Goal: Information Seeking & Learning: Find specific fact

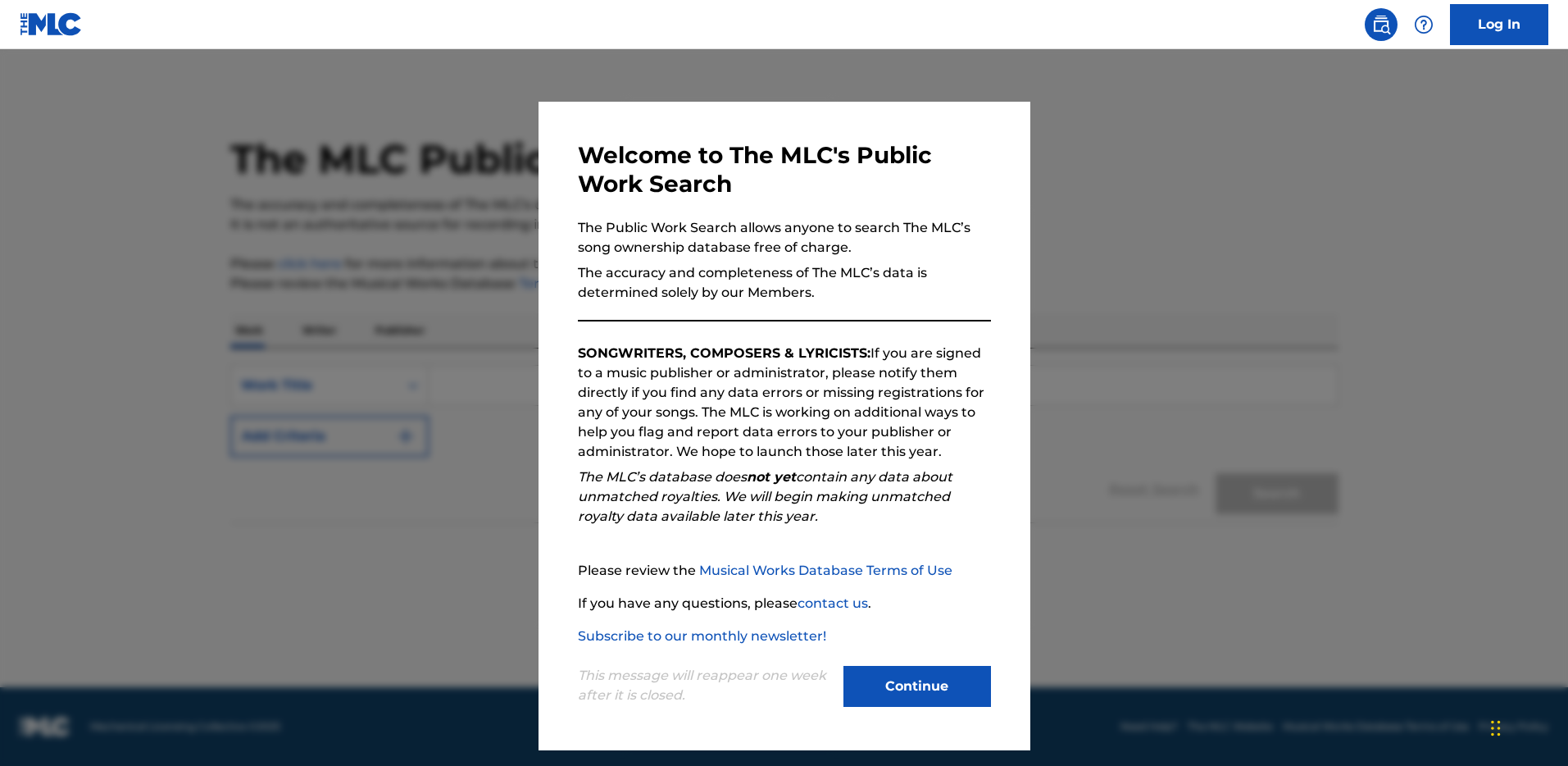
drag, startPoint x: 944, startPoint y: 690, endPoint x: 892, endPoint y: 675, distance: 54.1
click at [944, 690] on button "Continue" at bounding box center [916, 686] width 147 height 41
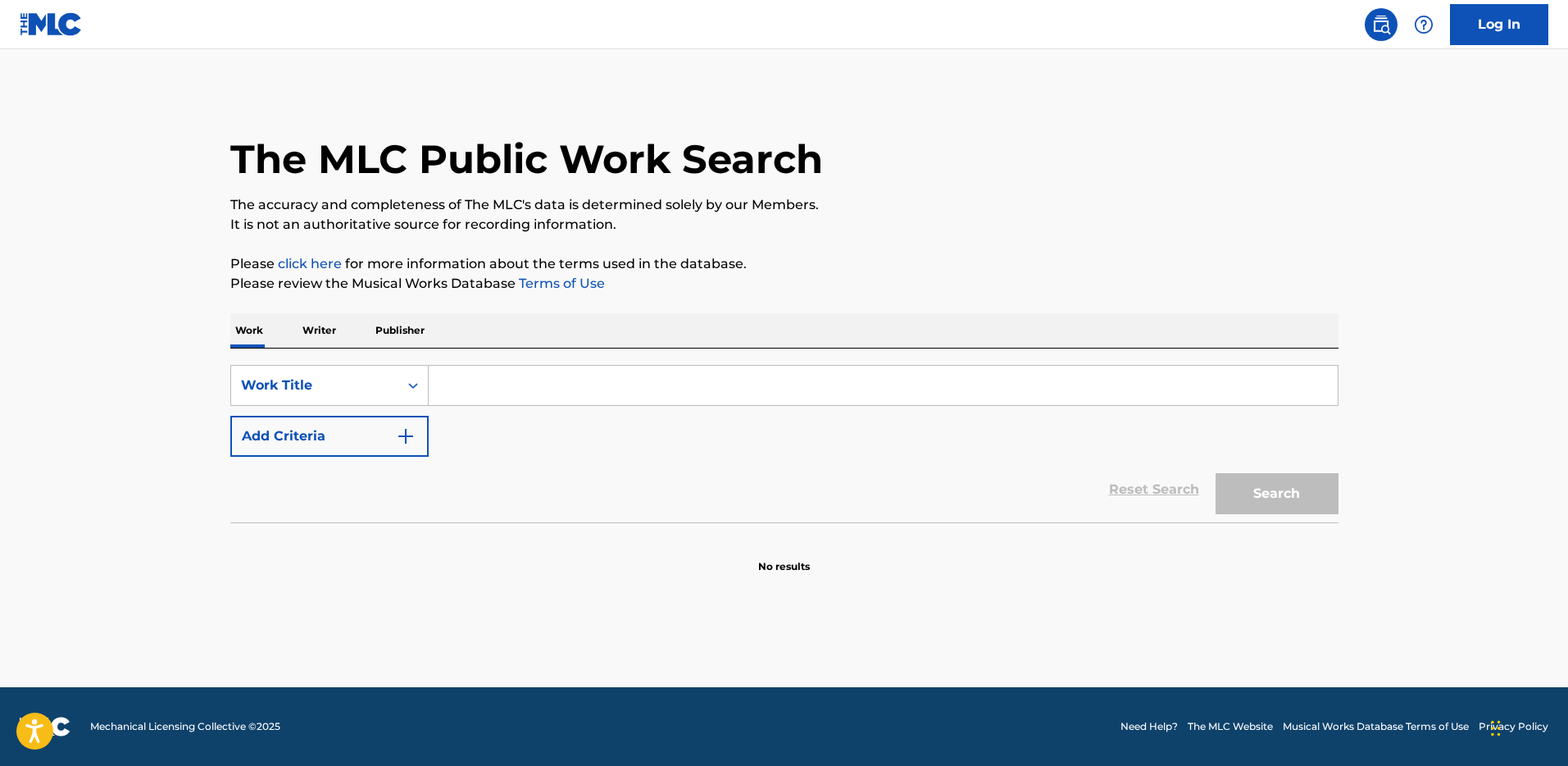
click at [478, 377] on input "Search Form" at bounding box center [883, 384] width 909 height 39
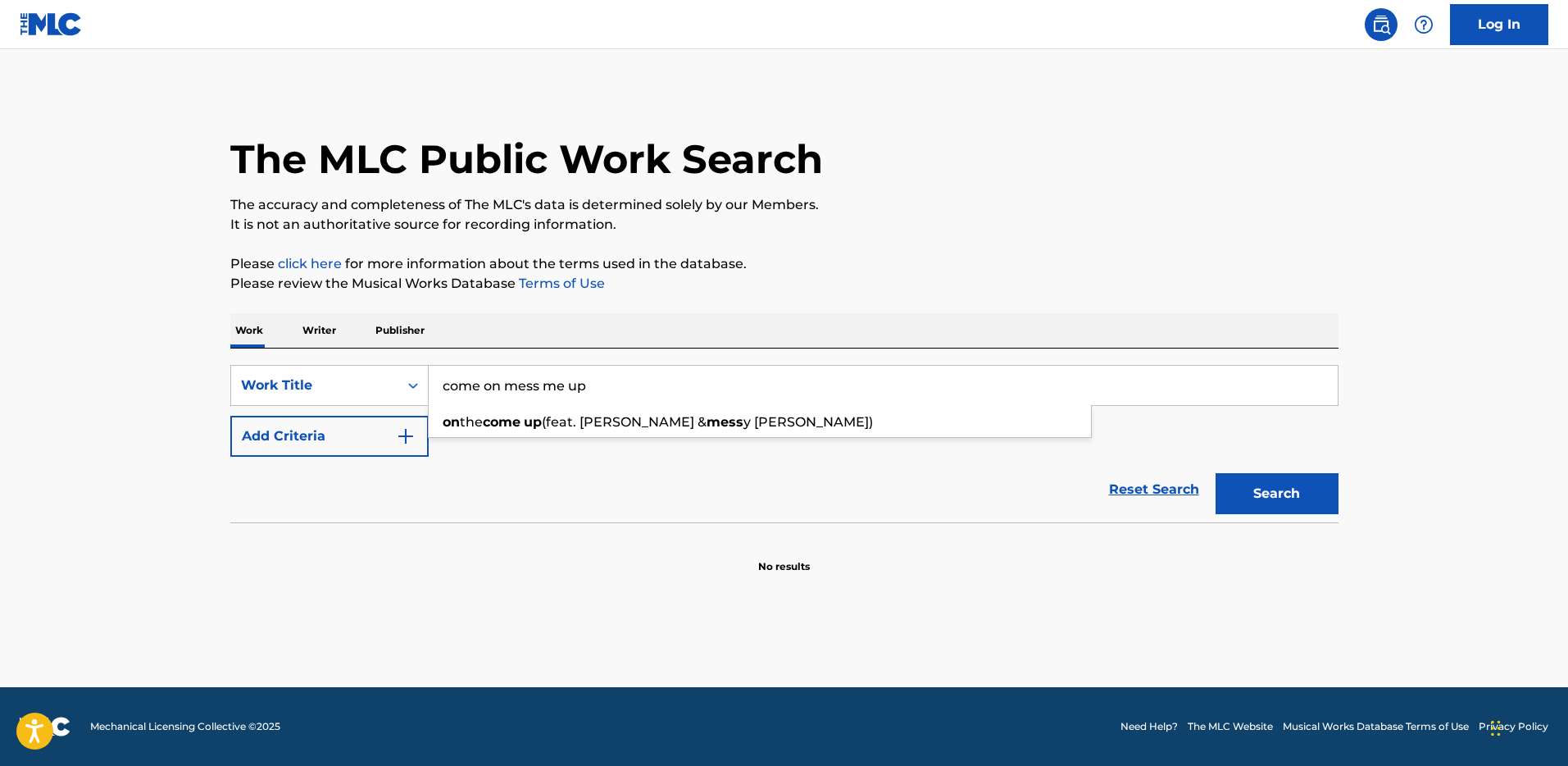
type input "come on mess me up"
click at [346, 435] on button "Add Criteria" at bounding box center [329, 436] width 198 height 41
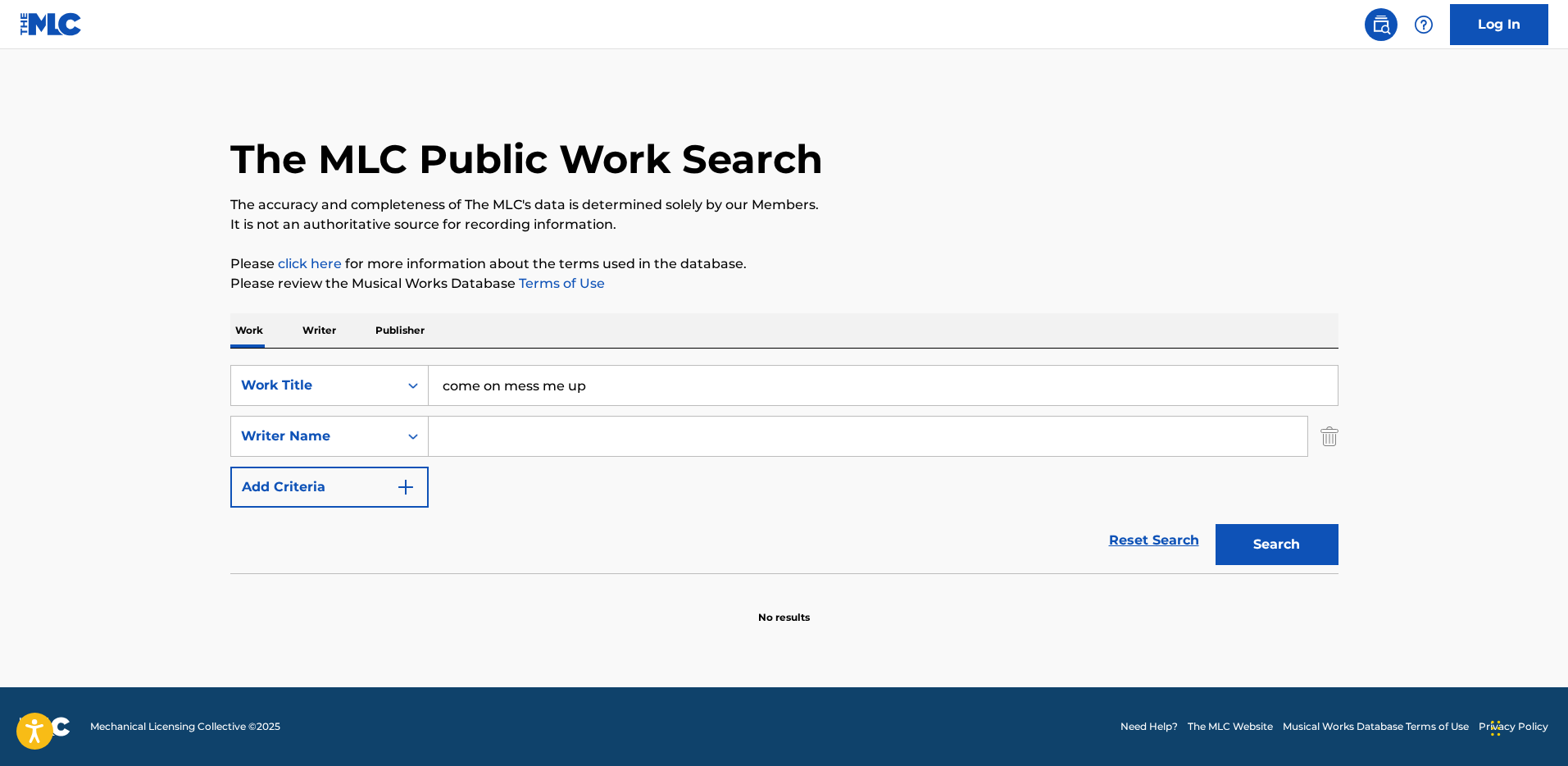
click at [583, 441] on input "Search Form" at bounding box center [869, 436] width 879 height 39
type input "[PERSON_NAME]"
click at [1216, 524] on button "Search" at bounding box center [1277, 544] width 123 height 41
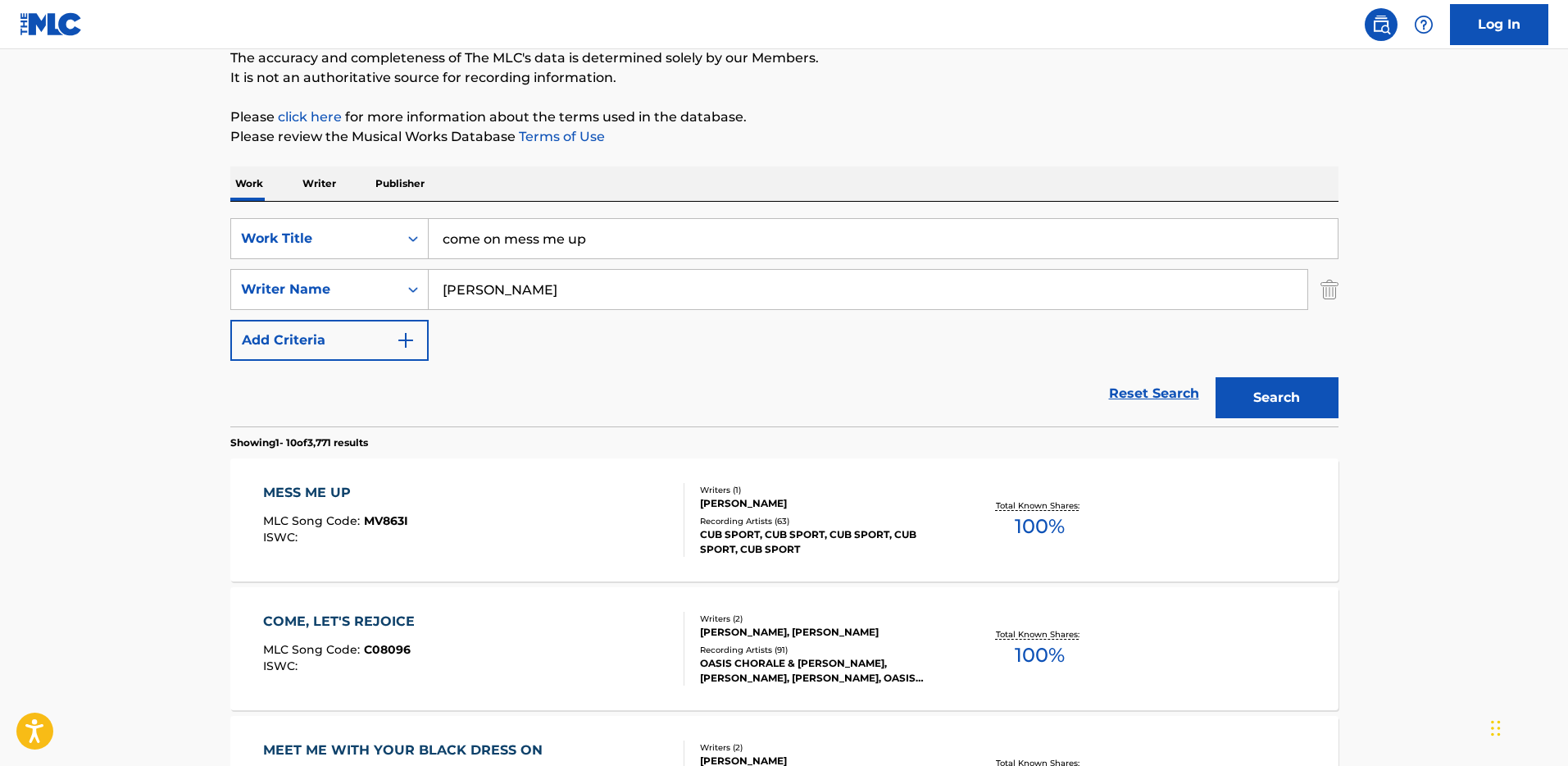
scroll to position [151, 0]
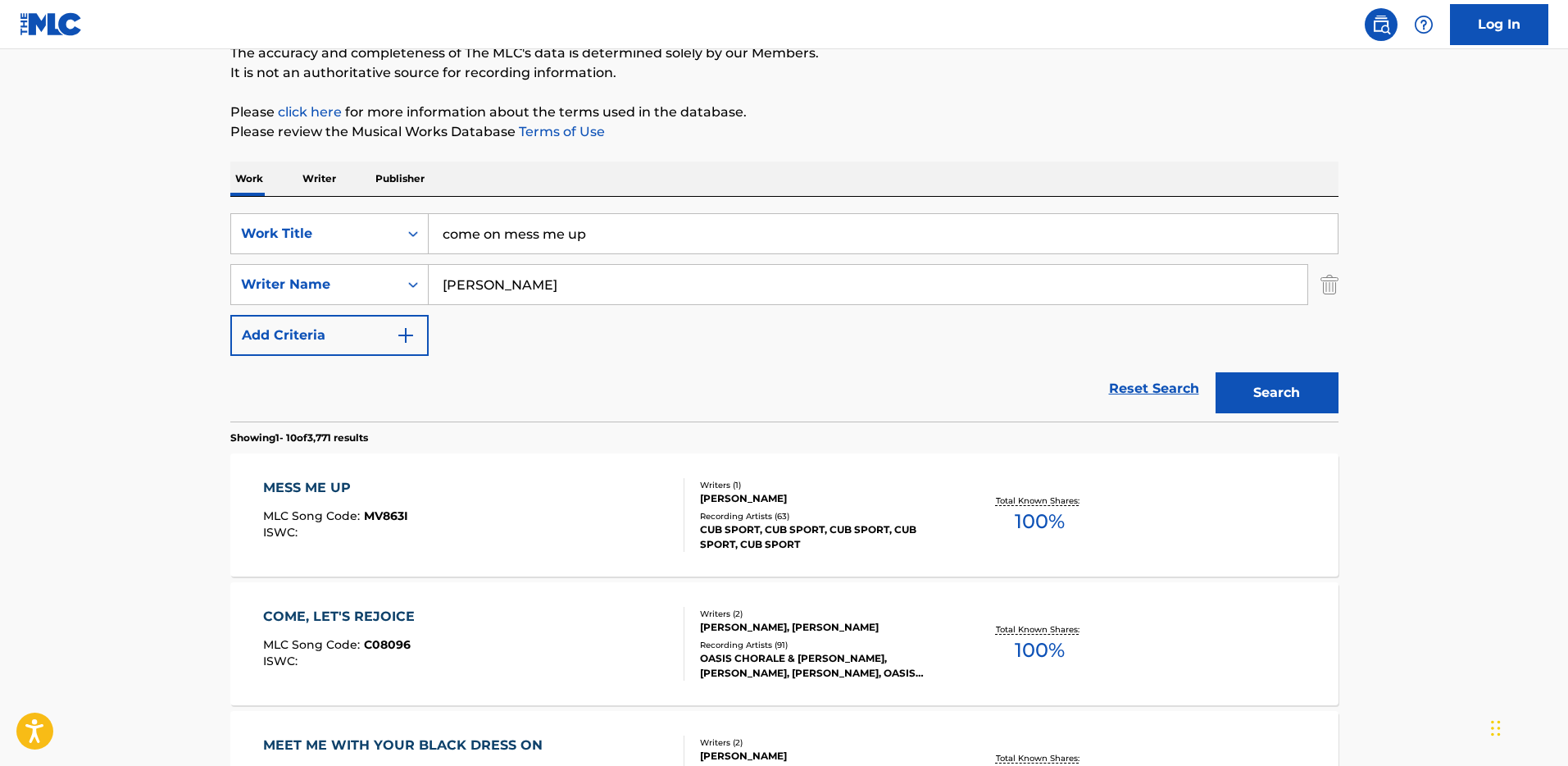
click at [323, 487] on div "MESS ME UP" at bounding box center [336, 487] width 145 height 20
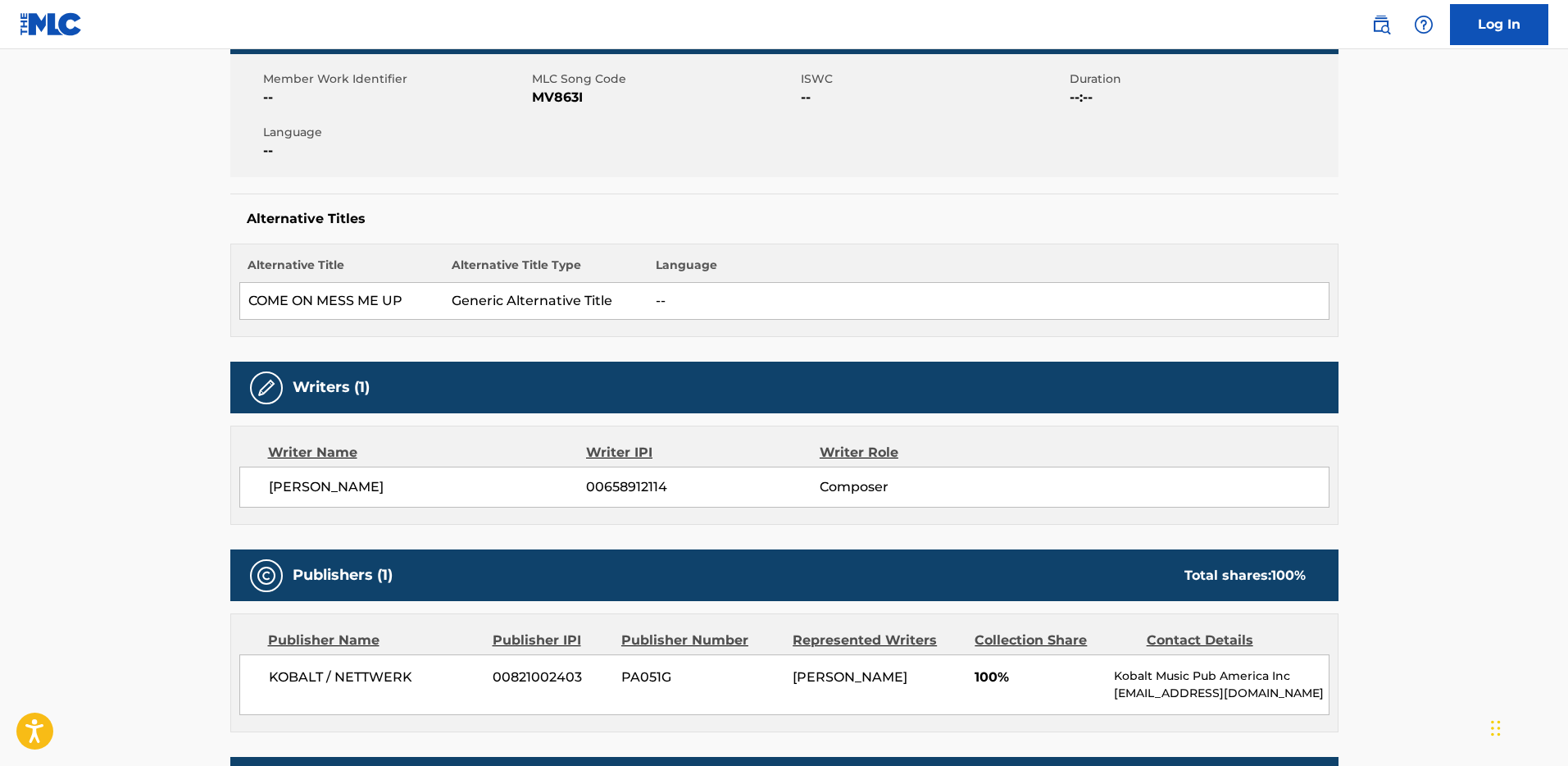
scroll to position [94, 0]
